Goal: Task Accomplishment & Management: Manage account settings

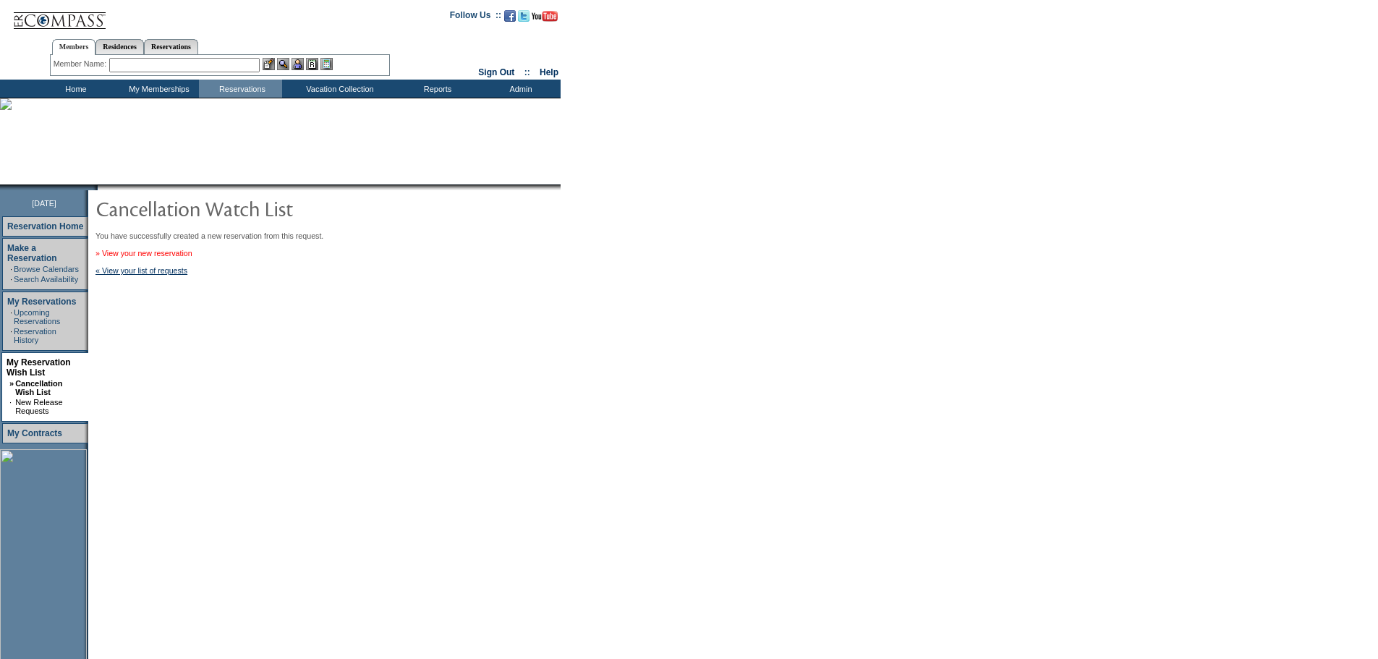
click at [172, 256] on link "» View your new reservation" at bounding box center [143, 253] width 97 height 9
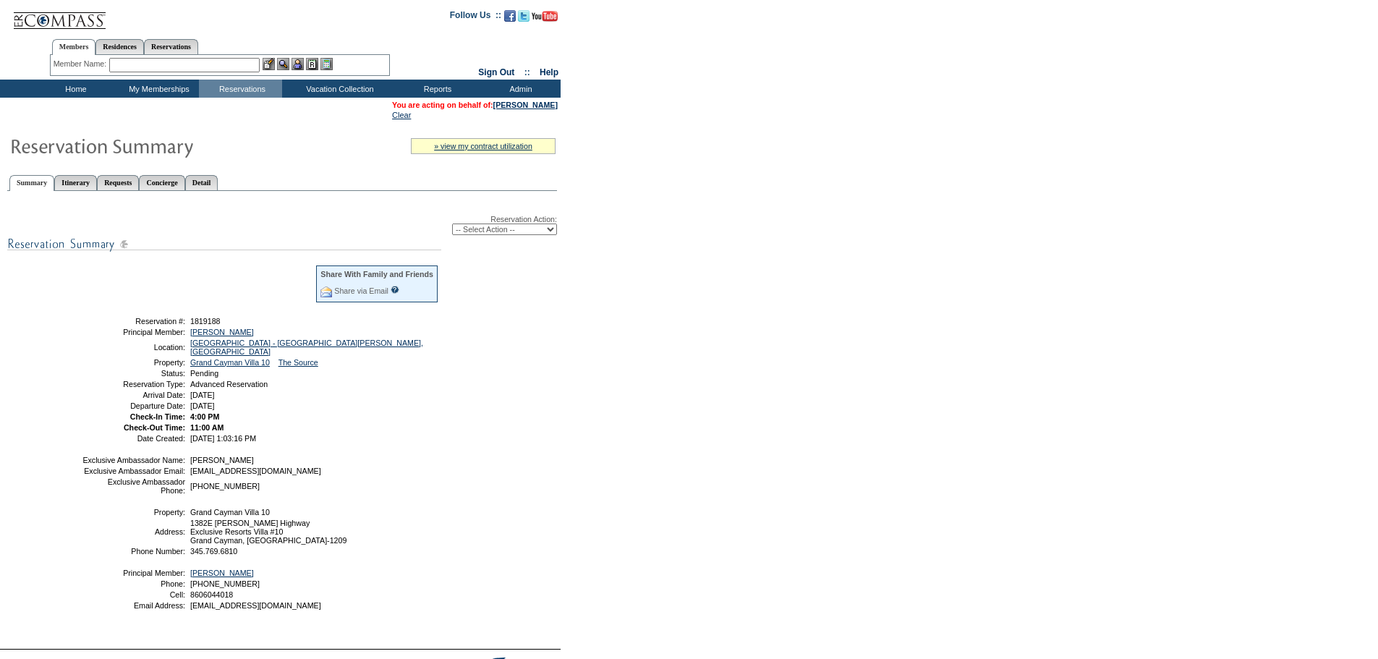
click at [508, 234] on select "-- Select Action -- Modify Reservation Dates Modify Reservation Cost Modify Occ…" at bounding box center [504, 230] width 105 height 12
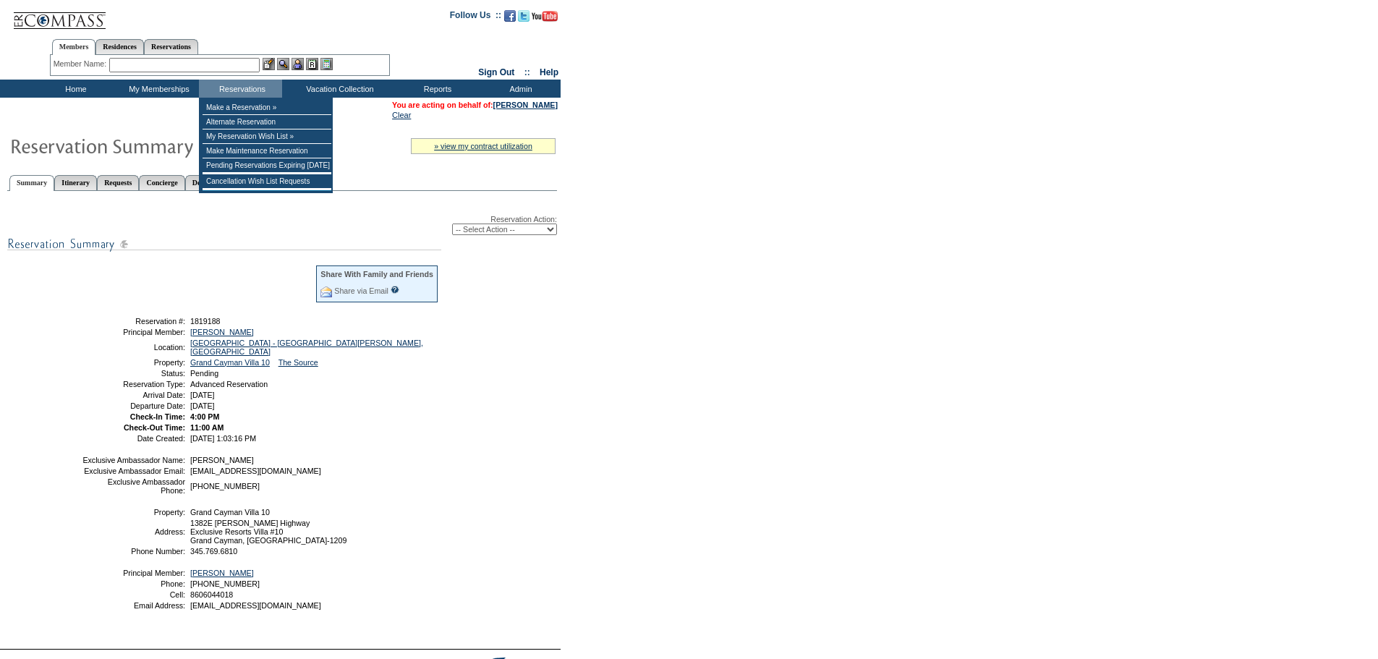
click at [213, 67] on input "text" at bounding box center [184, 65] width 150 height 14
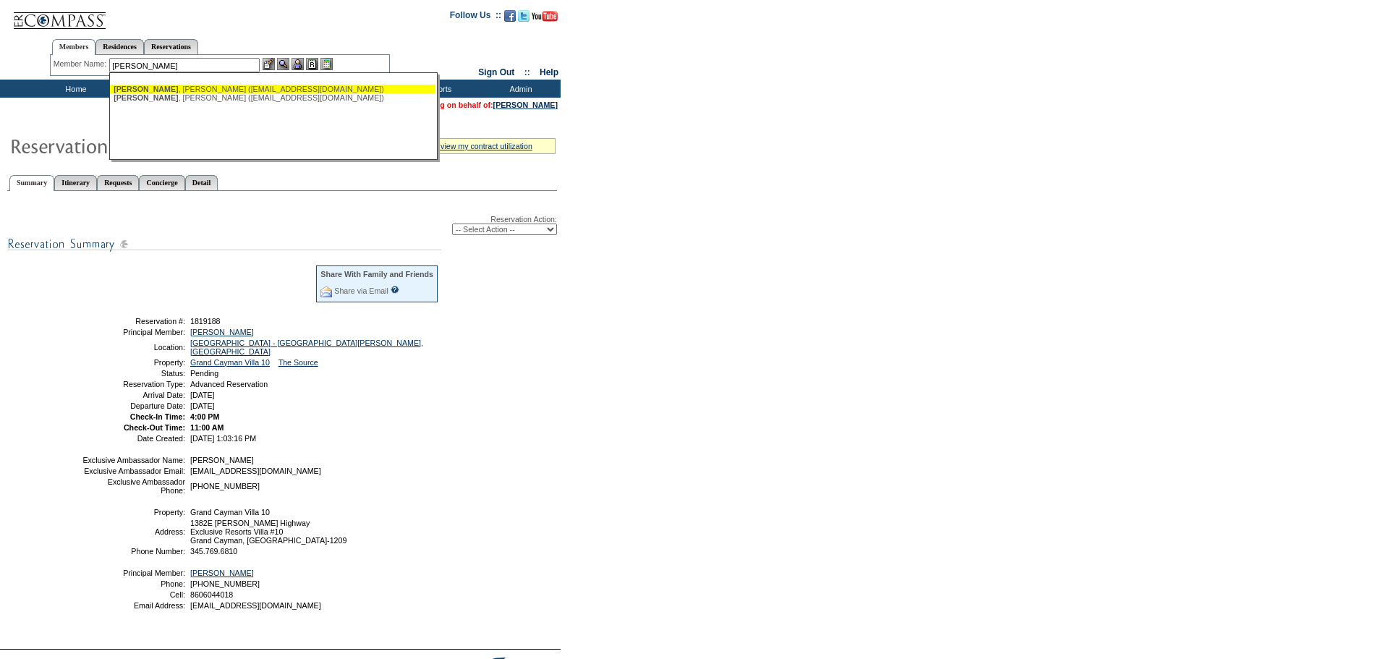
click at [225, 90] on div "[PERSON_NAME] ([EMAIL_ADDRESS][DOMAIN_NAME])" at bounding box center [273, 89] width 318 height 9
type input "[PERSON_NAME] ([EMAIL_ADDRESS][DOMAIN_NAME])"
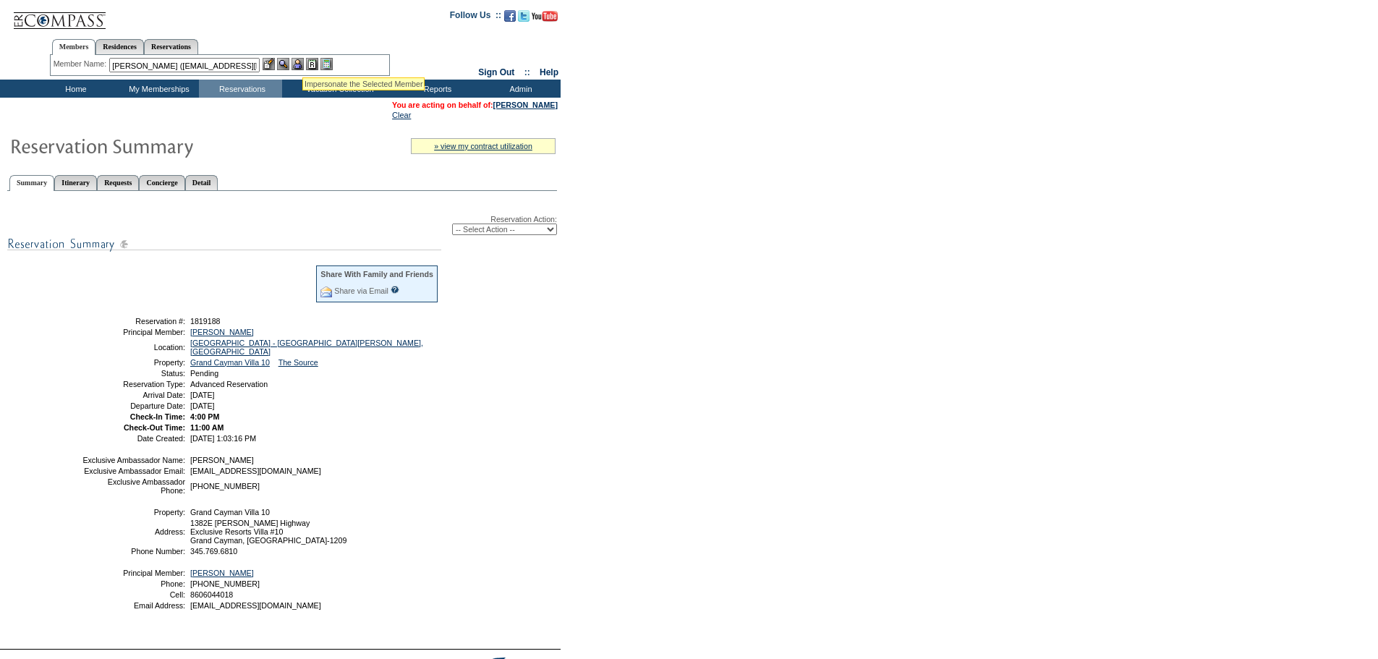
click at [301, 60] on img at bounding box center [297, 64] width 12 height 12
click at [286, 63] on img at bounding box center [283, 64] width 12 height 12
